Goal: Download file/media

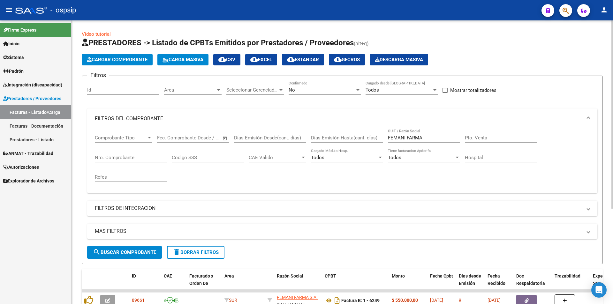
click at [432, 136] on input "FEMANI FARMA" at bounding box center [424, 138] width 72 height 6
type input "F"
click at [107, 155] on input "Nro. Comprobante" at bounding box center [131, 158] width 72 height 6
type input "37703"
click at [396, 136] on input "CUIT / Razón Social" at bounding box center [424, 138] width 72 height 6
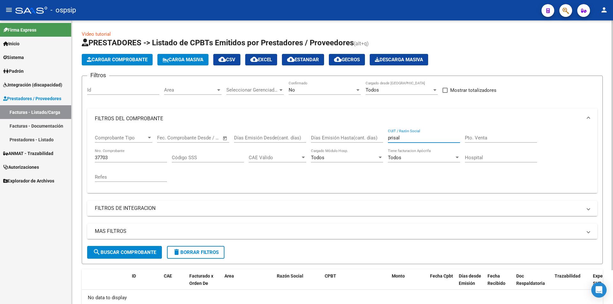
type input "prisal"
click at [358, 92] on div at bounding box center [358, 89] width 6 height 5
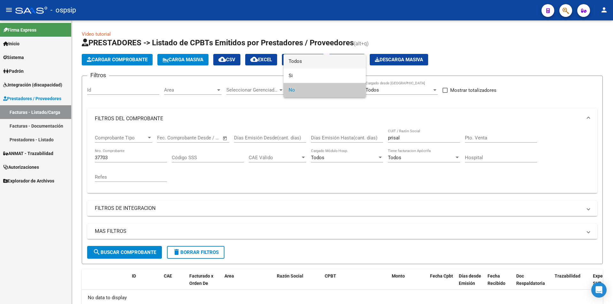
click at [300, 64] on span "Todos" at bounding box center [324, 61] width 72 height 14
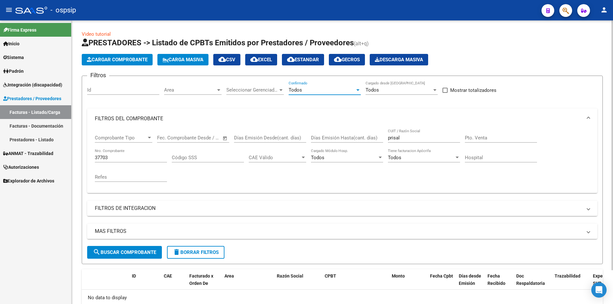
click at [406, 140] on input "prisal" at bounding box center [424, 138] width 72 height 6
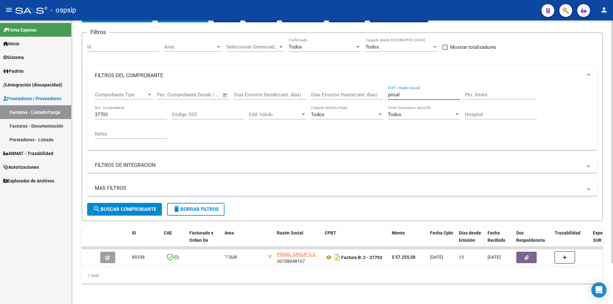
scroll to position [48, 0]
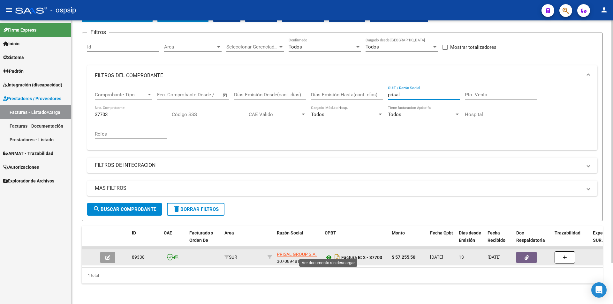
click at [328, 255] on icon at bounding box center [328, 258] width 8 height 8
click at [524, 255] on icon "button" at bounding box center [526, 257] width 4 height 5
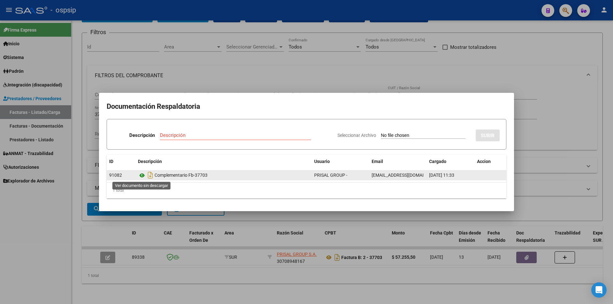
click at [141, 175] on icon at bounding box center [142, 176] width 8 height 8
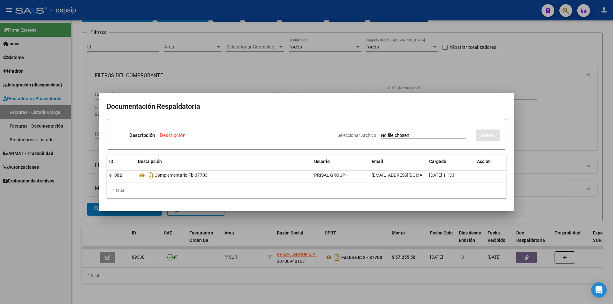
click at [293, 68] on div at bounding box center [306, 152] width 613 height 304
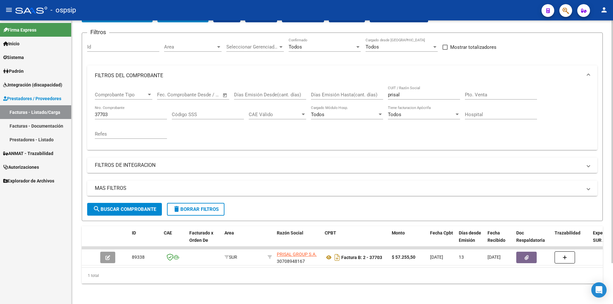
click at [120, 112] on input "37703" at bounding box center [131, 115] width 72 height 6
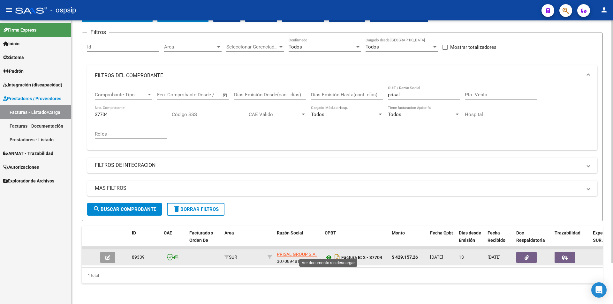
click at [329, 254] on icon at bounding box center [328, 258] width 8 height 8
click at [527, 255] on icon "button" at bounding box center [526, 257] width 4 height 5
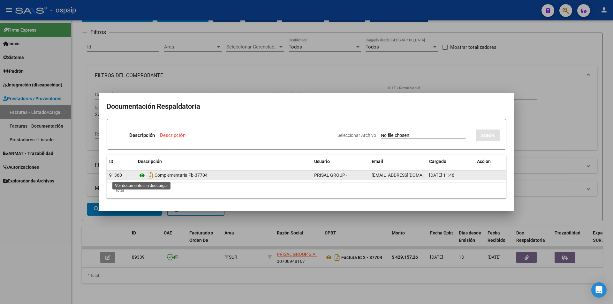
click at [142, 175] on icon at bounding box center [142, 176] width 8 height 8
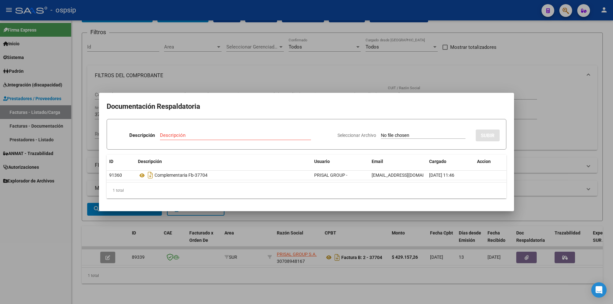
click at [484, 71] on div at bounding box center [306, 152] width 613 height 304
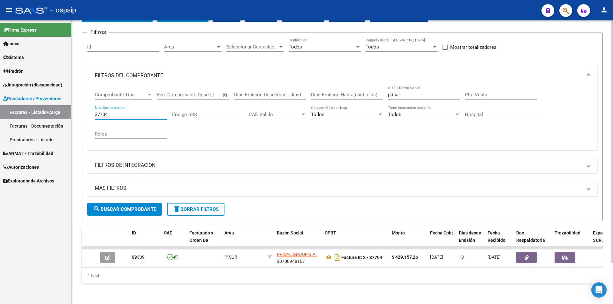
click at [116, 112] on input "37704" at bounding box center [131, 115] width 72 height 6
type input "37701"
